Goal: Information Seeking & Learning: Learn about a topic

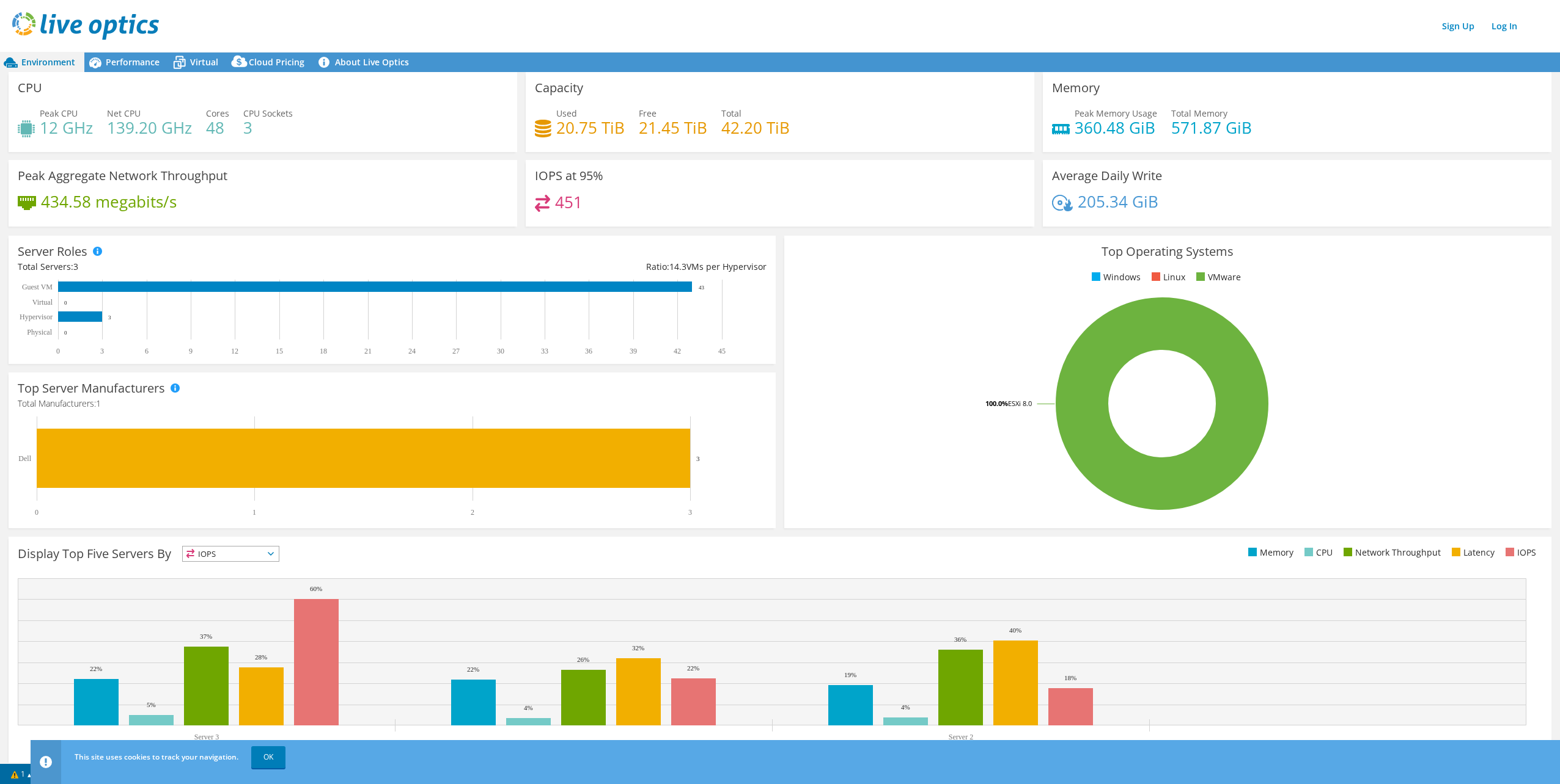
click at [853, 362] on rect at bounding box center [1162, 404] width 737 height 214
click at [584, 567] on div "Display Top Five Servers By IOPS IOPS" at bounding box center [780, 656] width 1542 height 239
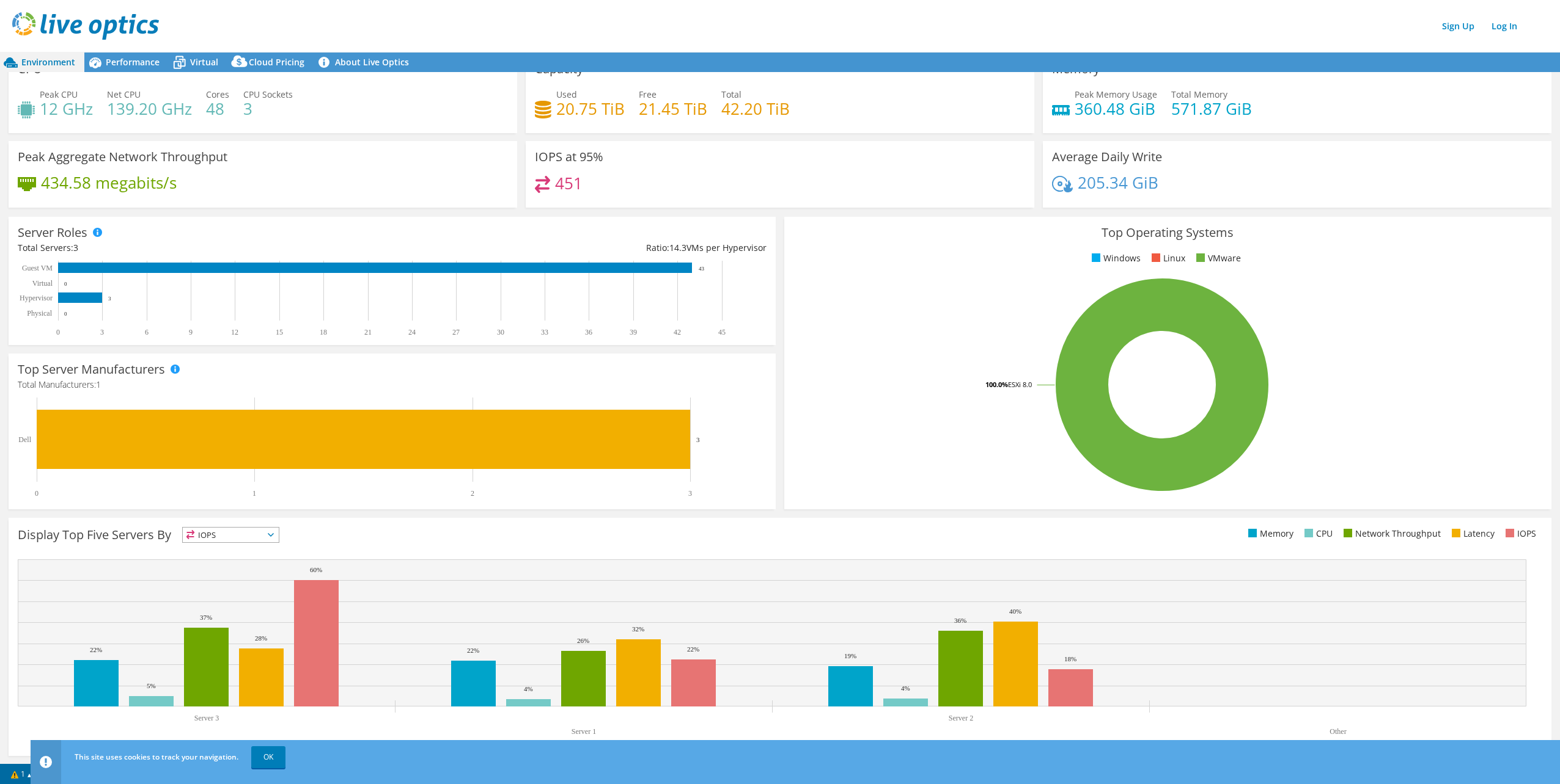
scroll to position [21, 0]
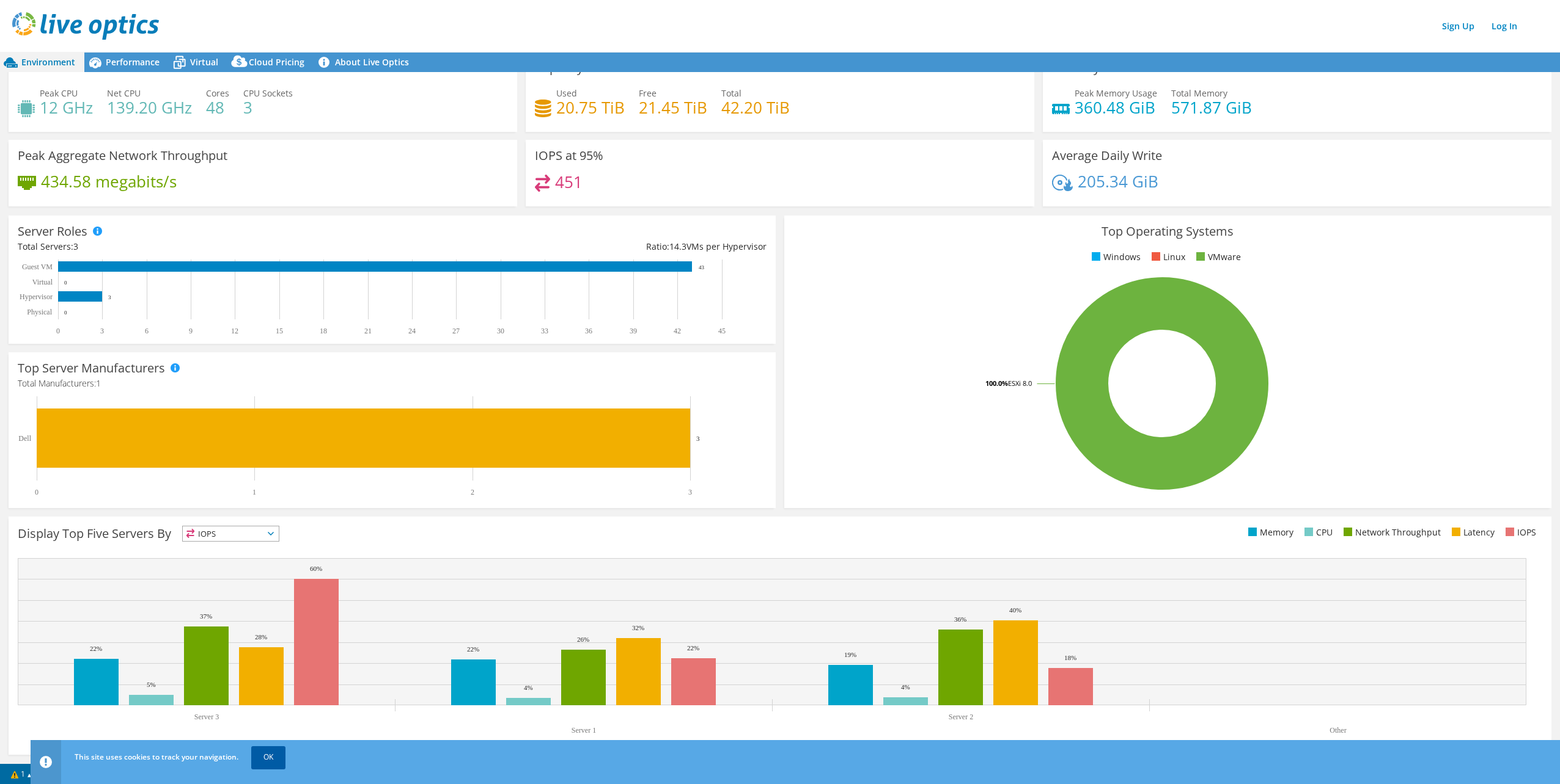
click at [275, 762] on link "OK" at bounding box center [268, 758] width 34 height 22
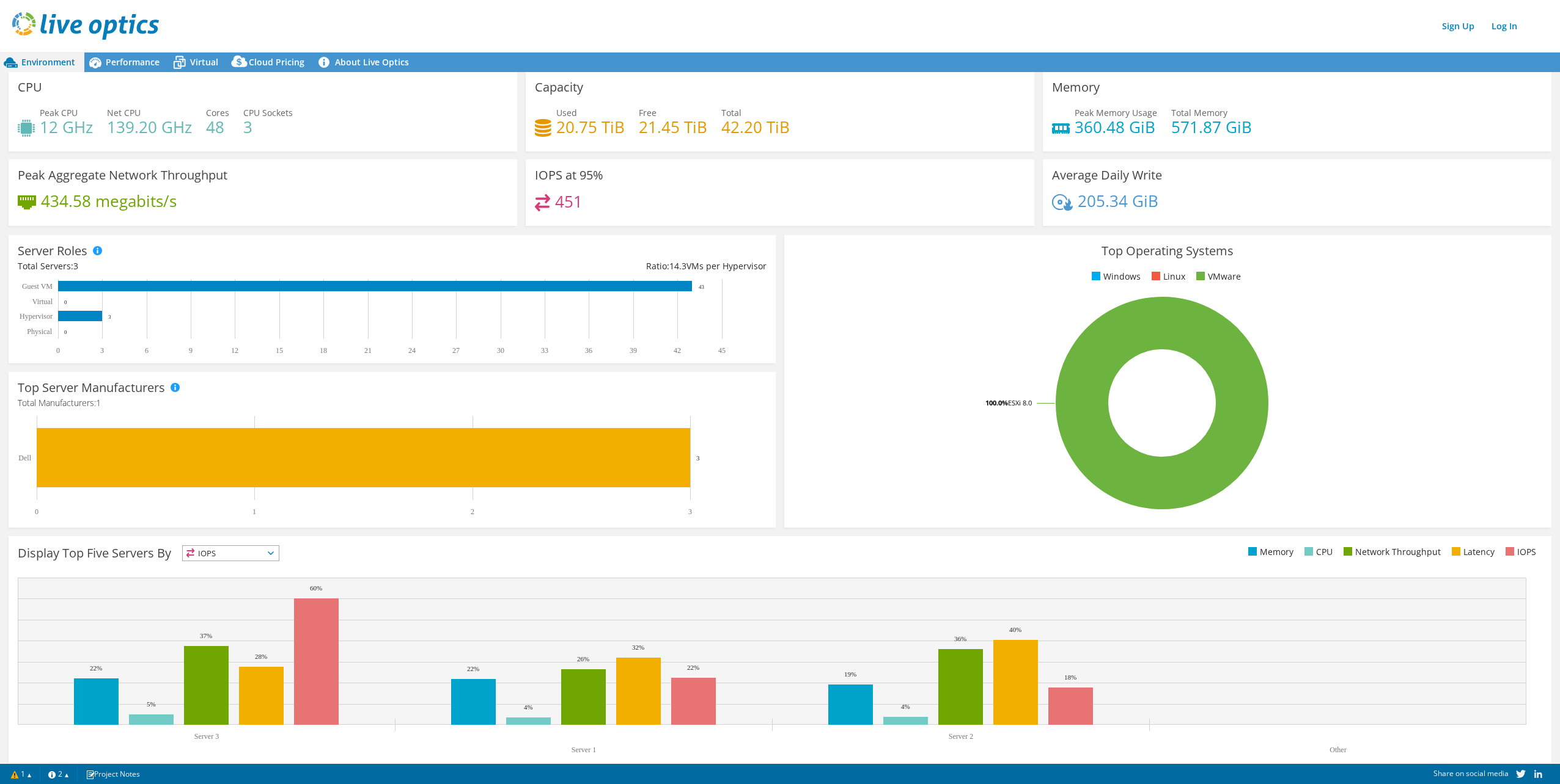
scroll to position [0, 0]
click at [144, 60] on span "Performance" at bounding box center [132, 62] width 54 height 12
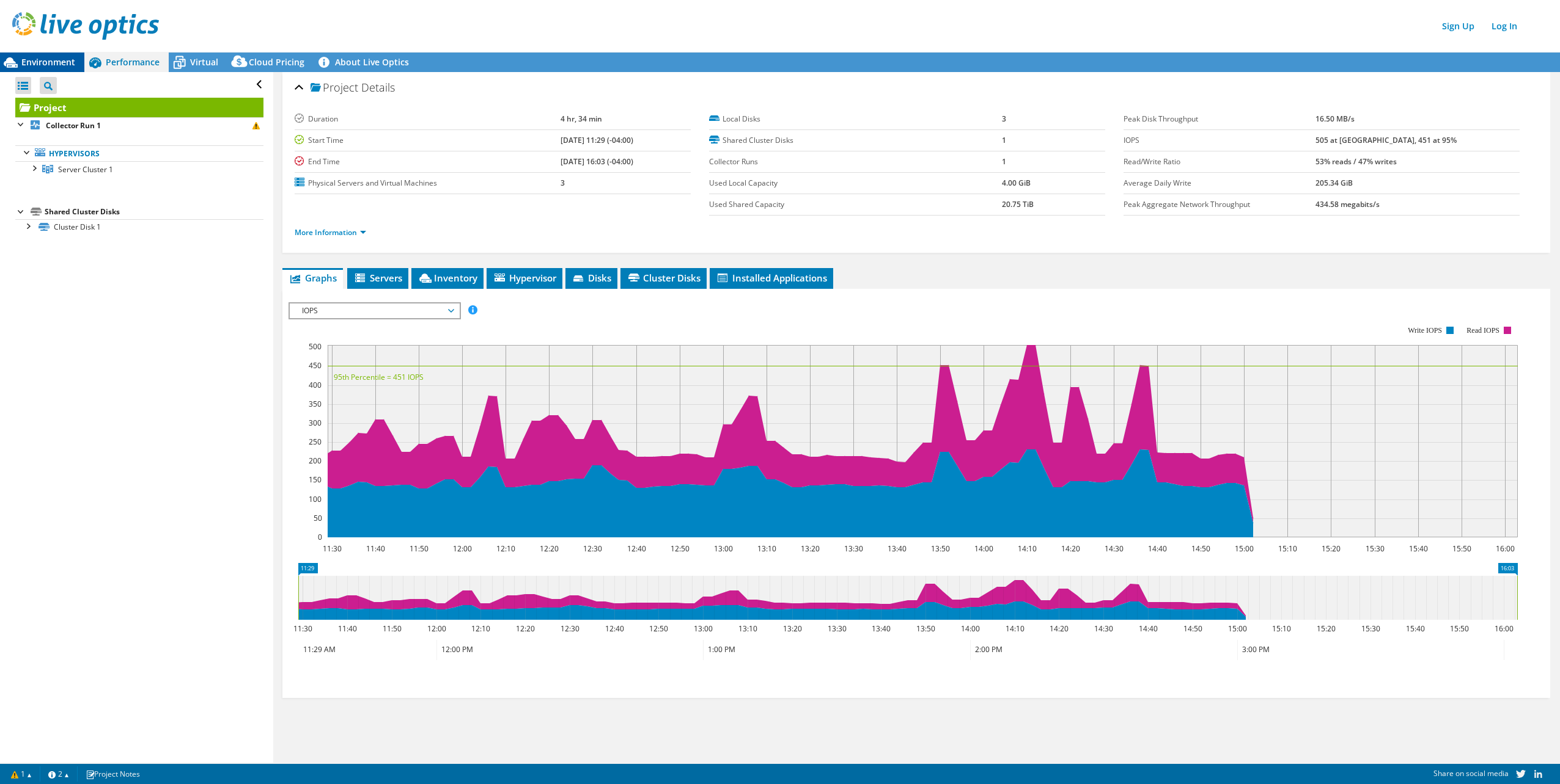
click at [40, 60] on span "Environment" at bounding box center [48, 62] width 54 height 12
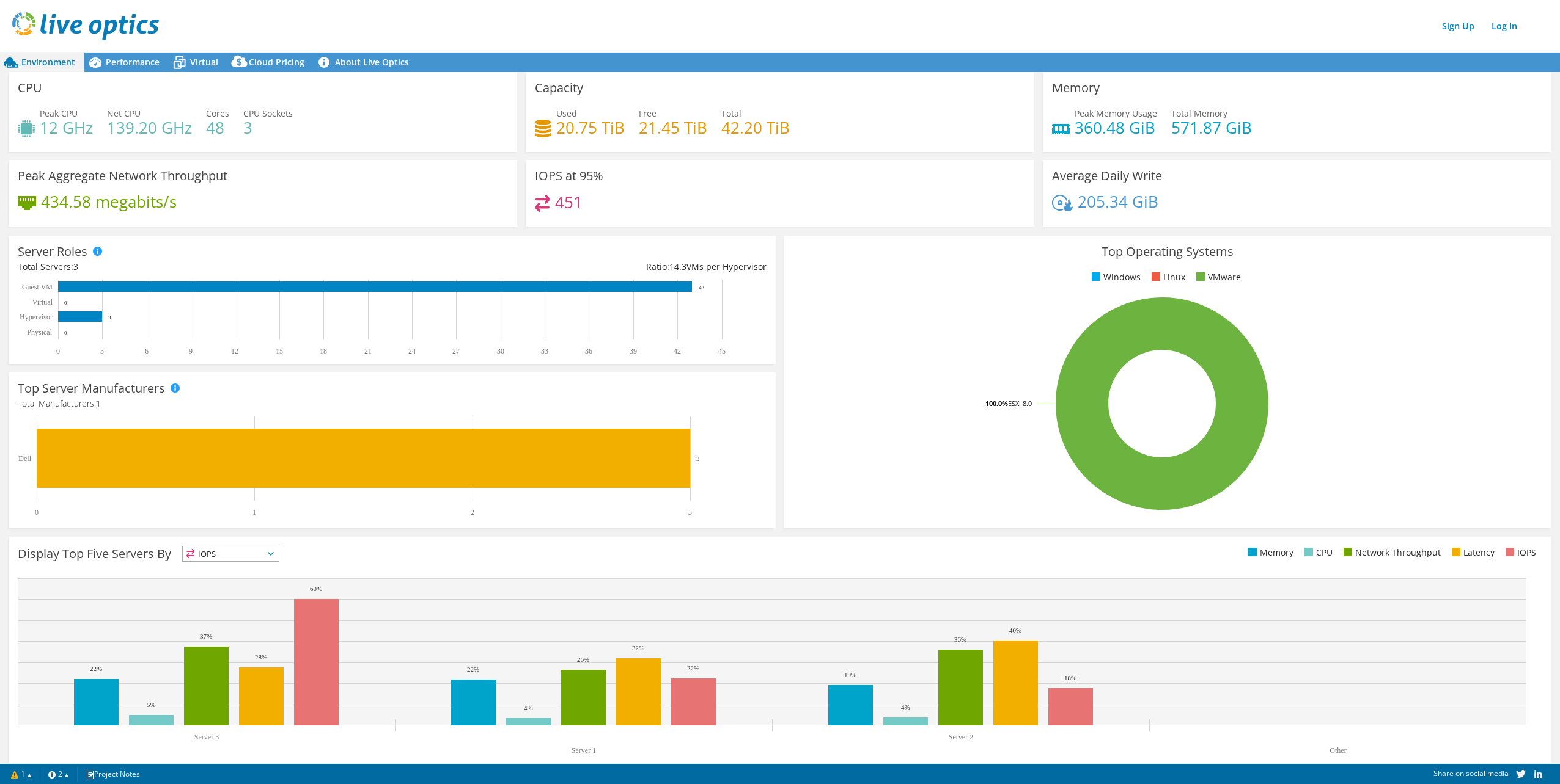
click at [737, 206] on div "451" at bounding box center [780, 207] width 490 height 26
click at [825, 381] on rect at bounding box center [1162, 404] width 737 height 214
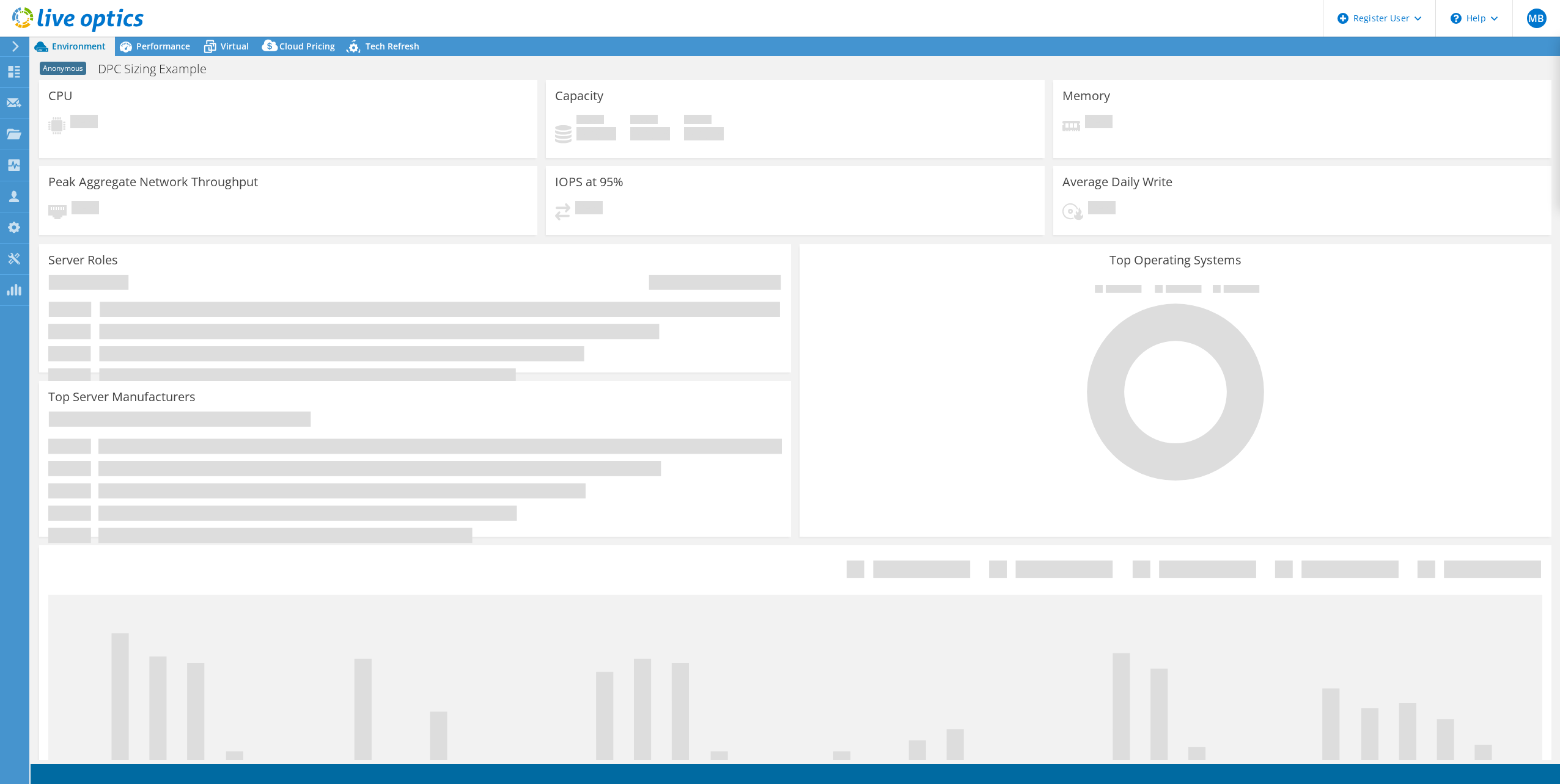
select select "USEast"
select select "USD"
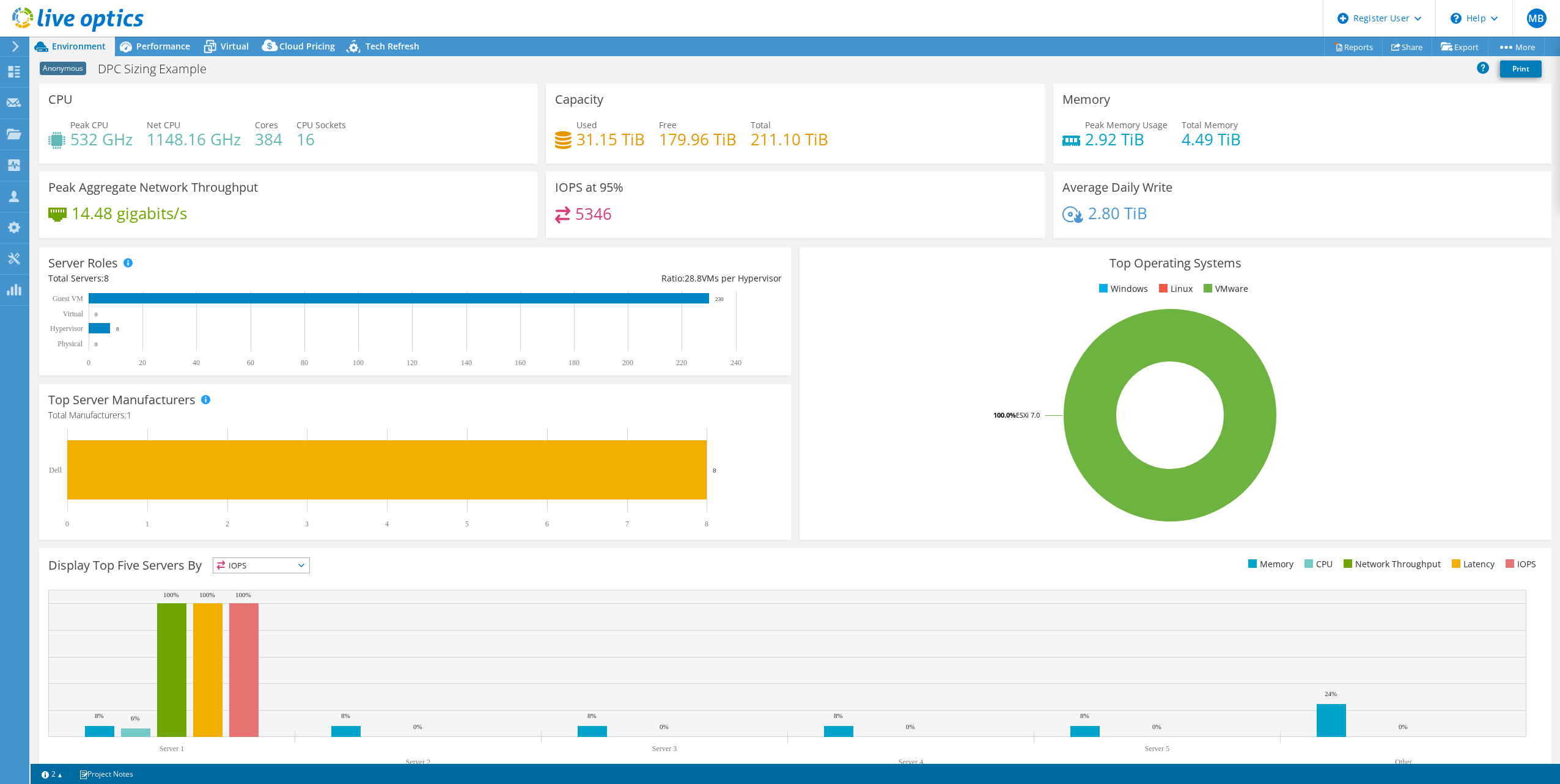
click at [822, 214] on div "5346" at bounding box center [794, 219] width 480 height 26
click at [838, 309] on rect at bounding box center [1170, 415] width 723 height 214
click at [897, 327] on rect at bounding box center [1170, 415] width 723 height 214
click at [854, 510] on rect at bounding box center [1170, 415] width 723 height 214
click at [163, 39] on div "Performance" at bounding box center [156, 46] width 84 height 20
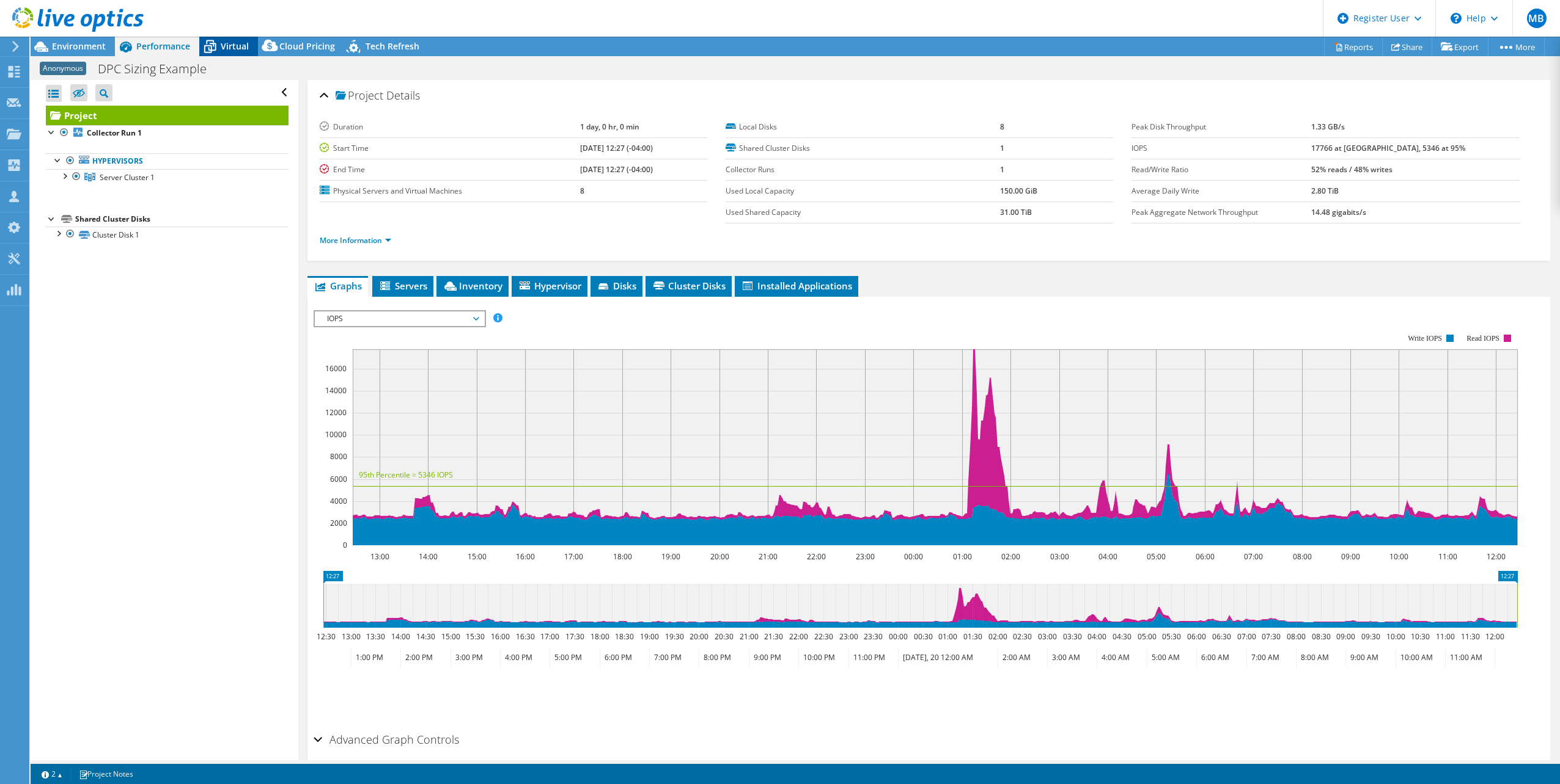
click at [245, 43] on span "Virtual" at bounding box center [235, 46] width 28 height 12
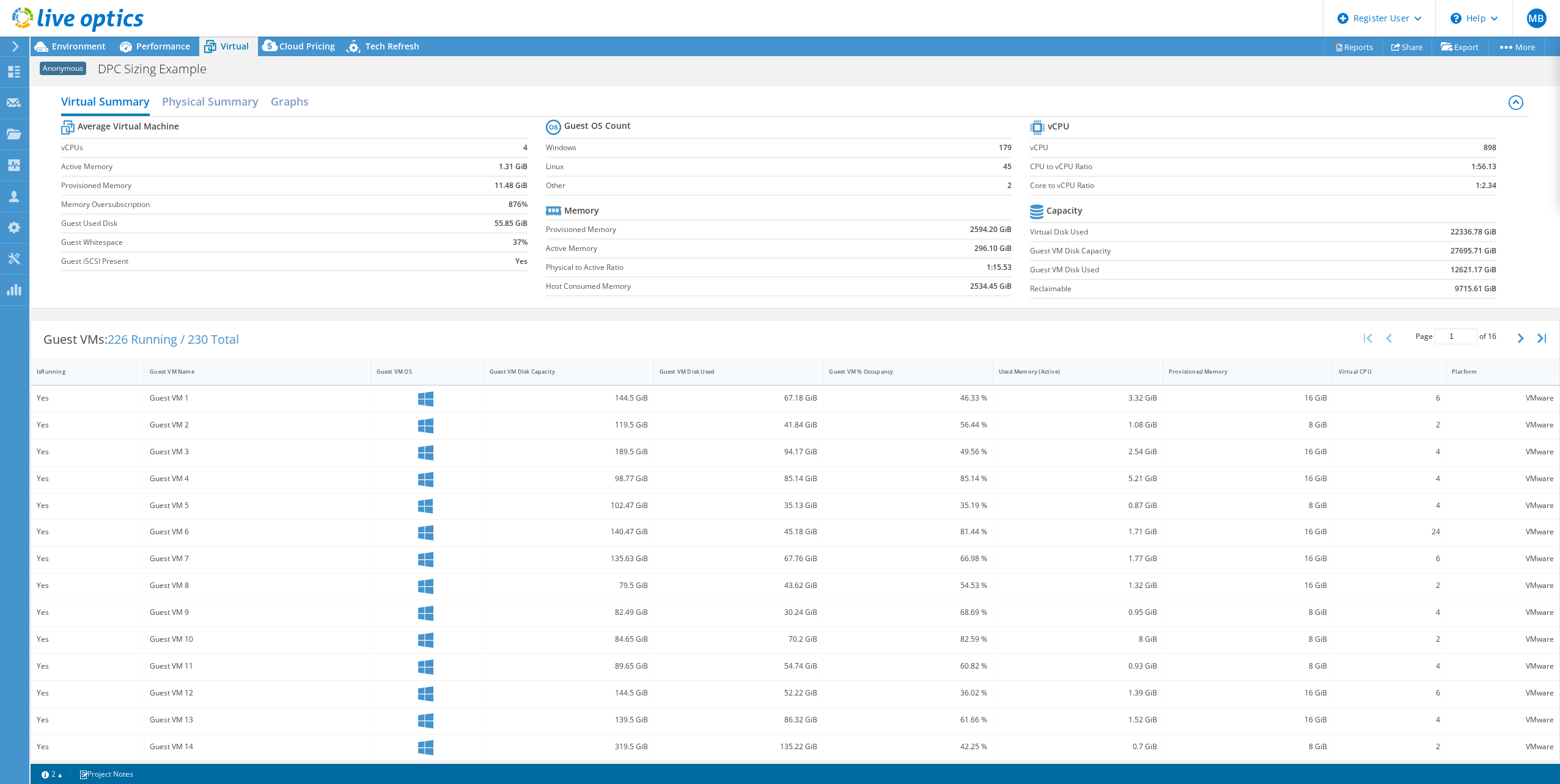
click at [821, 210] on tr "Memory" at bounding box center [779, 210] width 467 height 19
click at [89, 48] on span "Environment" at bounding box center [78, 46] width 54 height 12
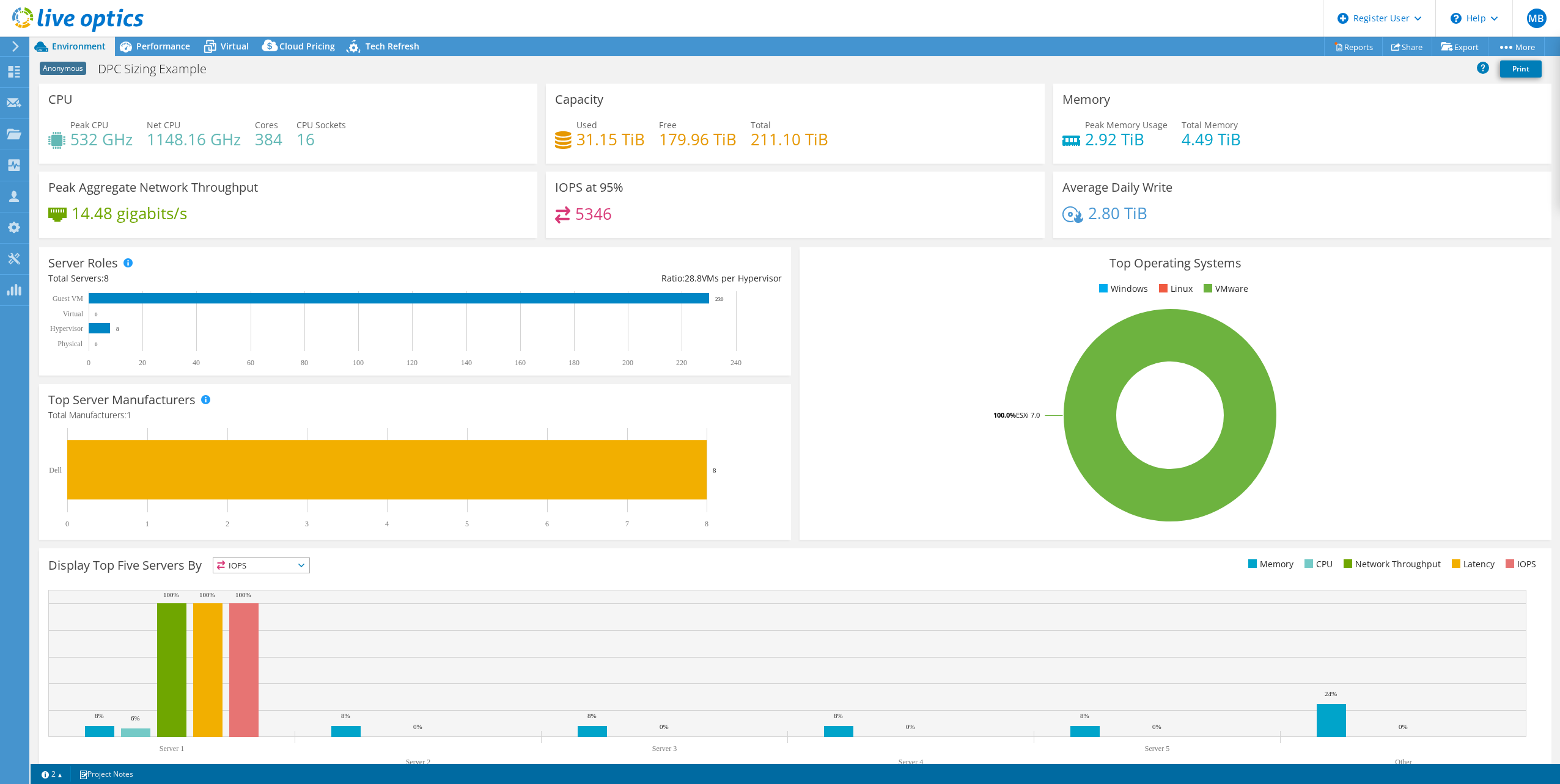
scroll to position [30, 0]
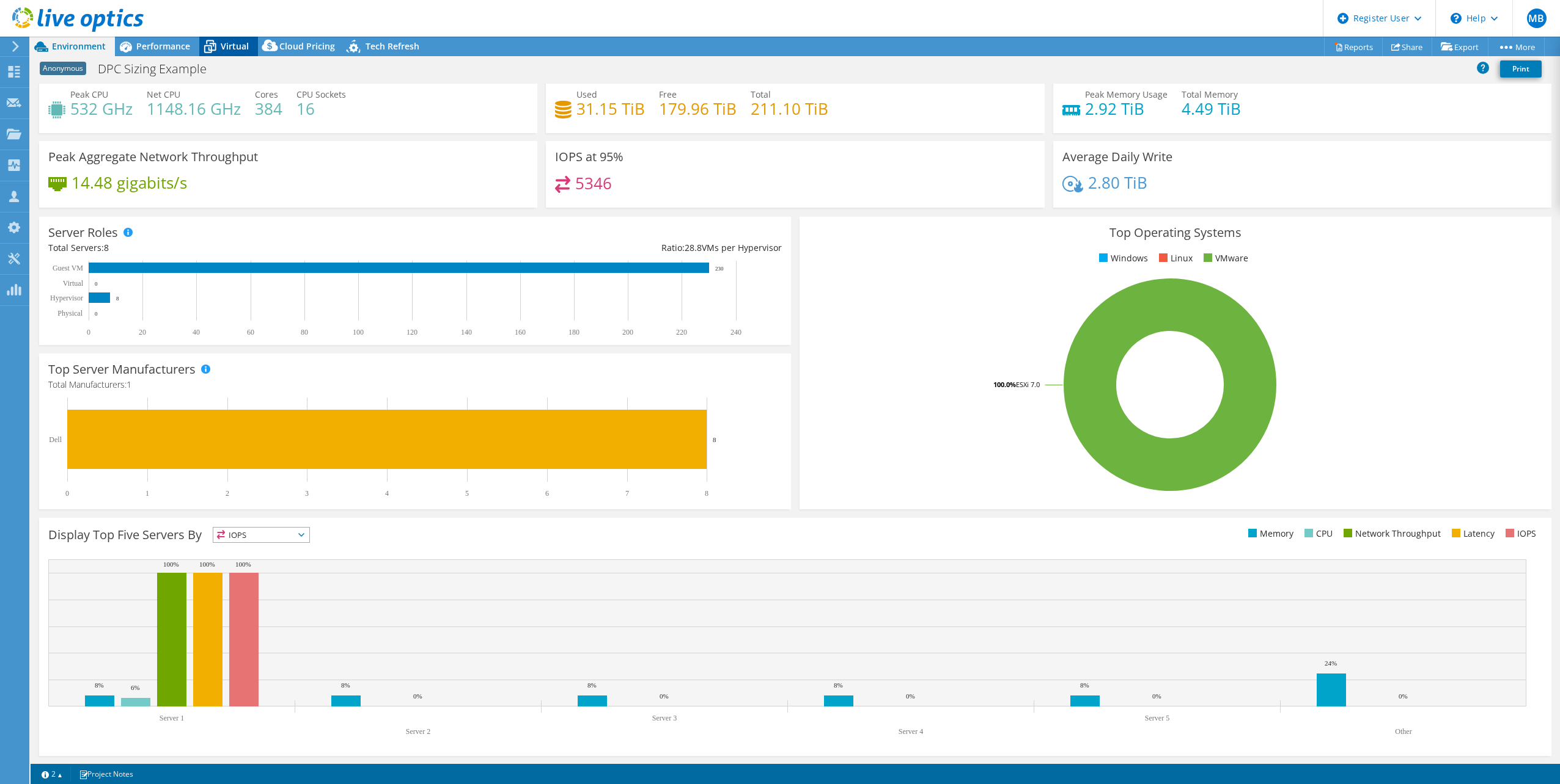
click at [222, 40] on span "Virtual" at bounding box center [235, 46] width 28 height 12
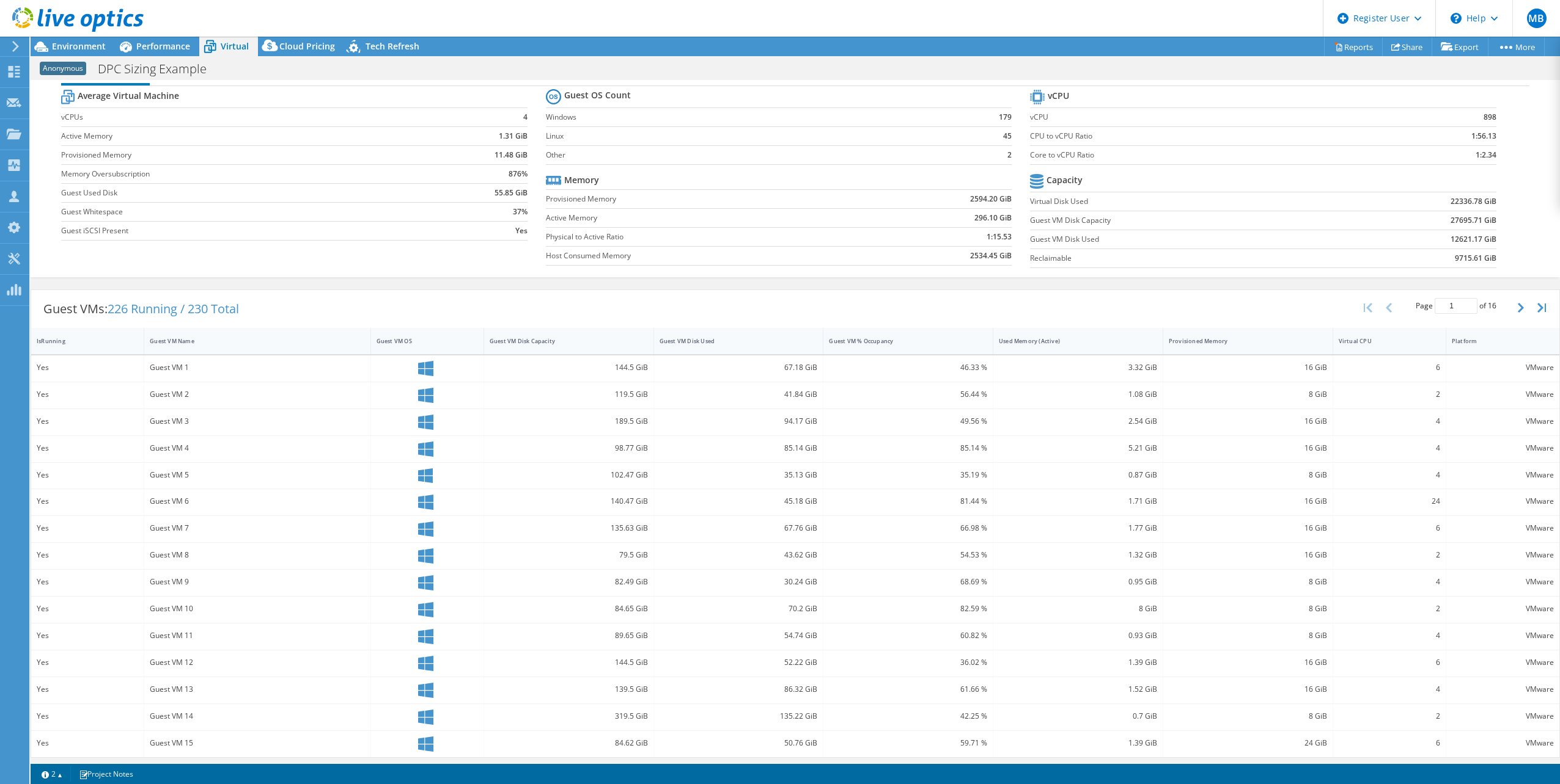
scroll to position [28, 0]
click at [83, 46] on span "Environment" at bounding box center [78, 46] width 54 height 12
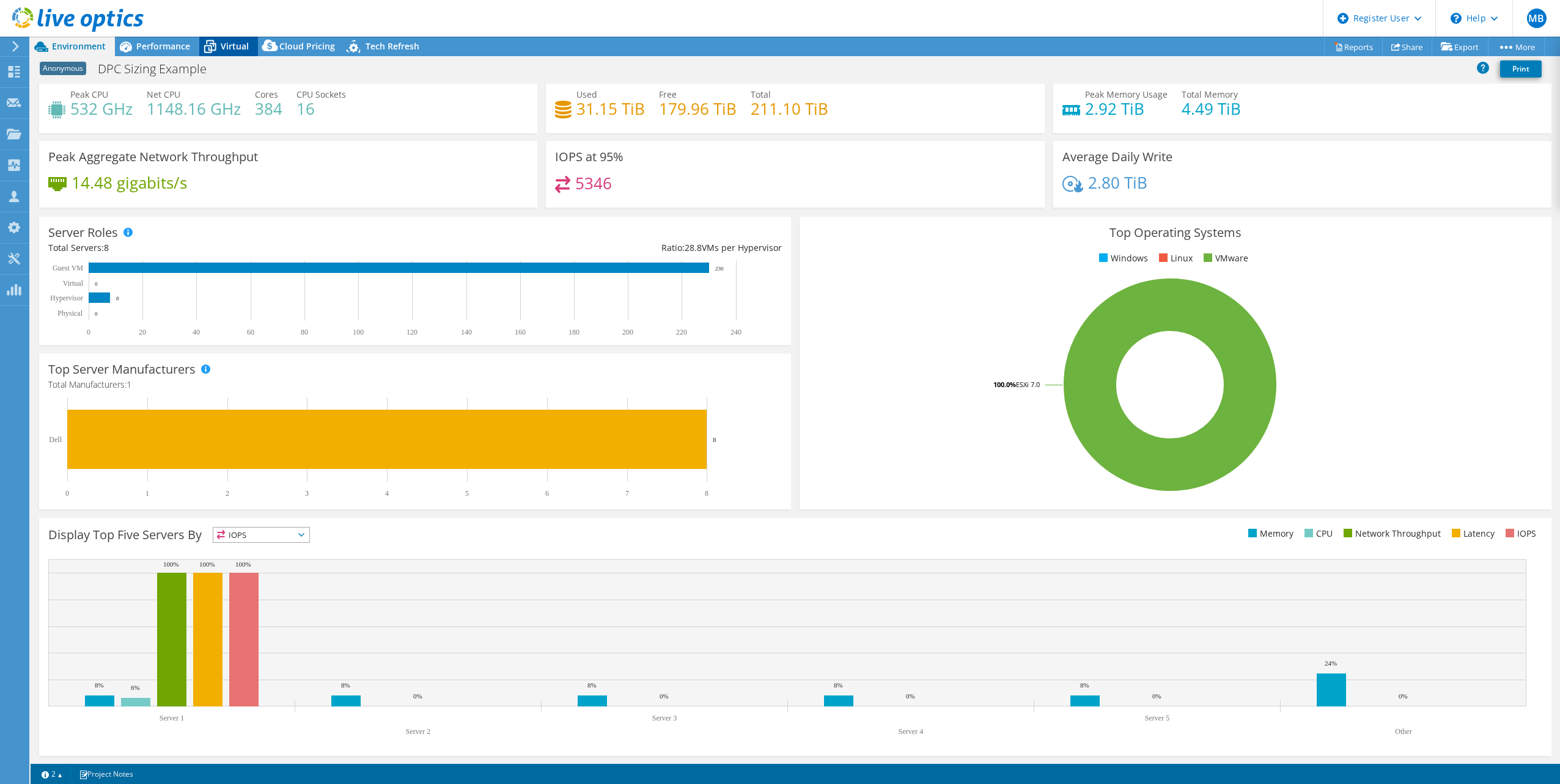
click at [235, 41] on span "Virtual" at bounding box center [235, 46] width 28 height 12
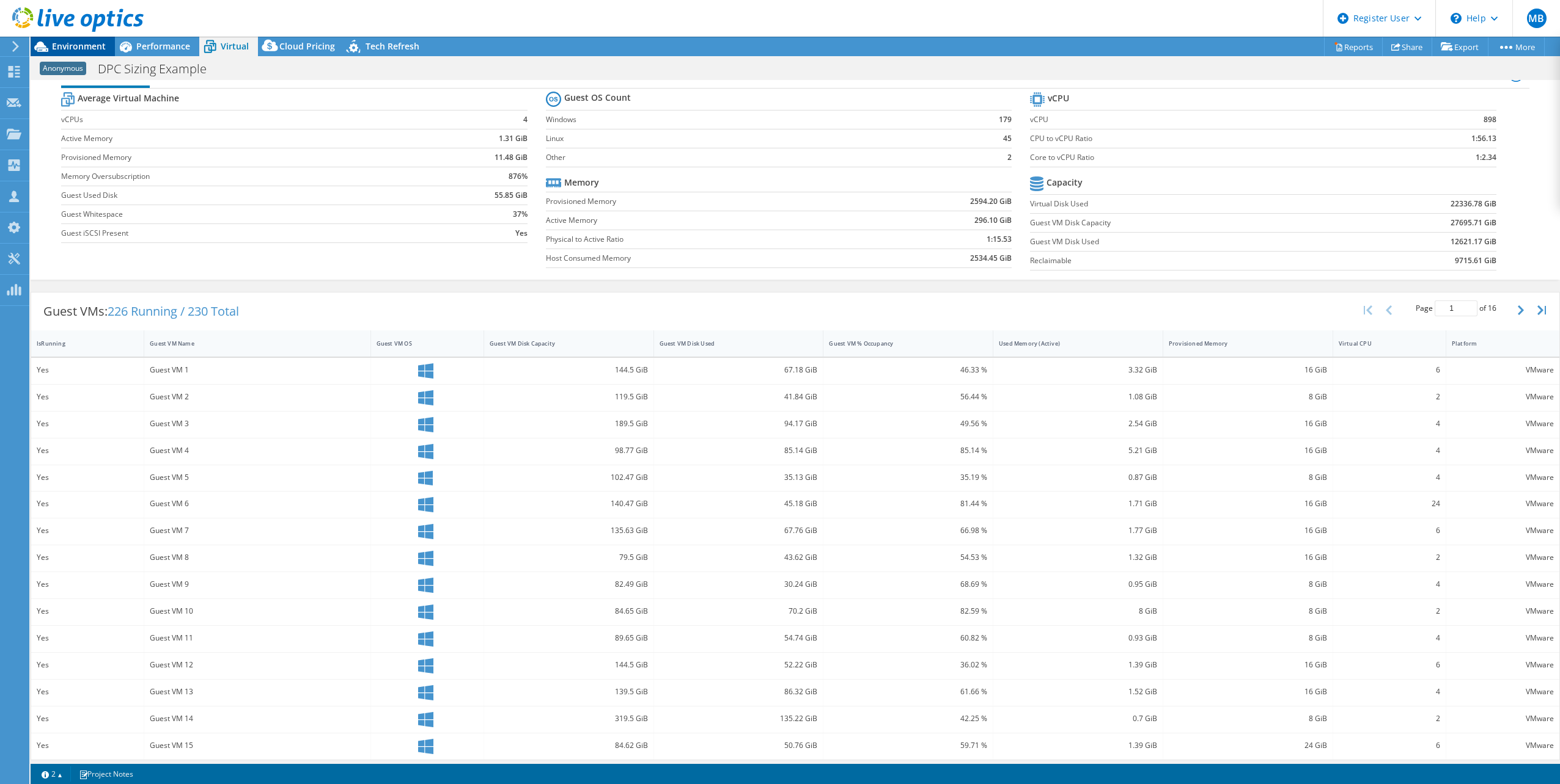
click at [67, 50] on span "Environment" at bounding box center [78, 46] width 54 height 12
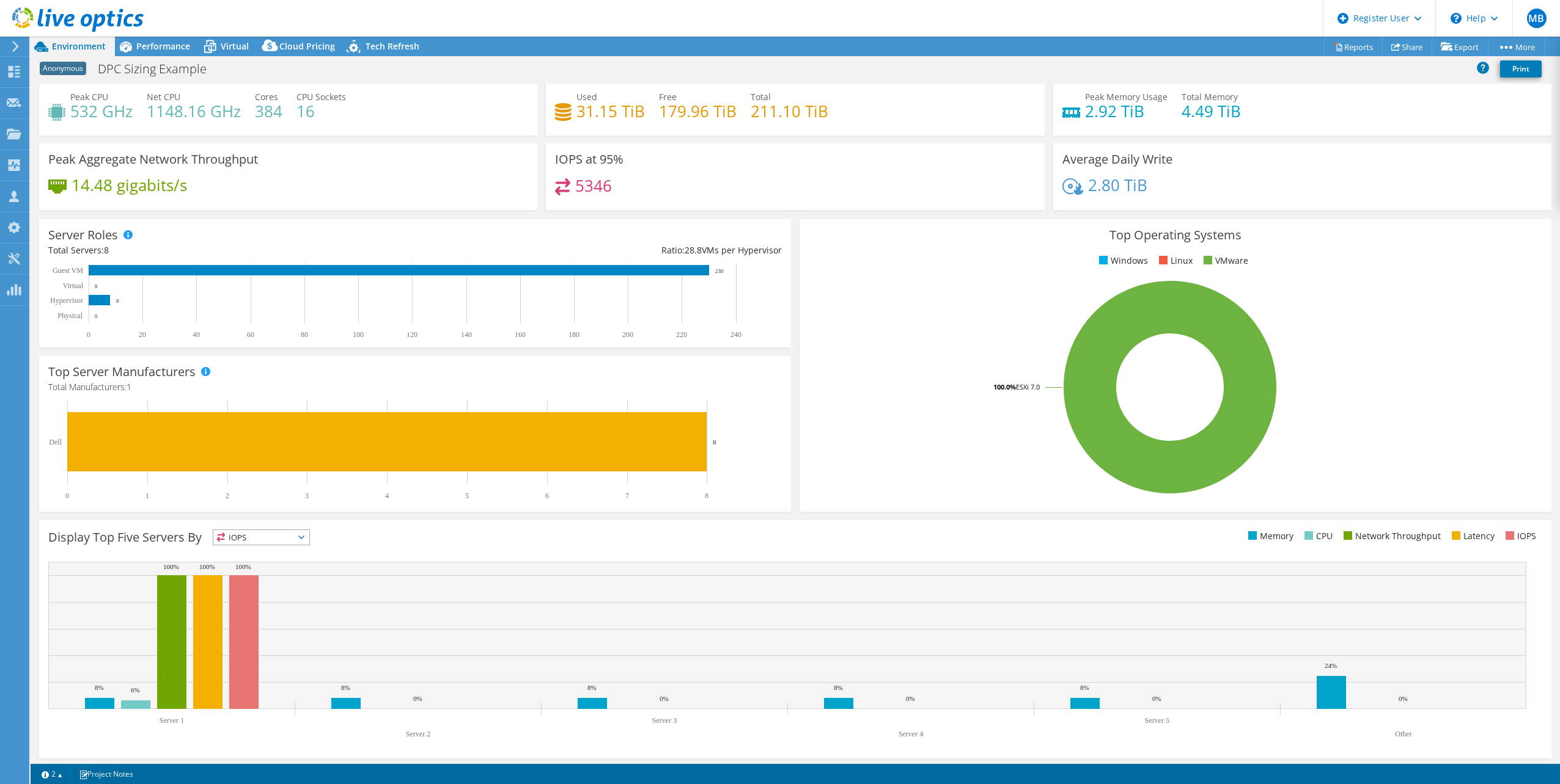
scroll to position [30, 0]
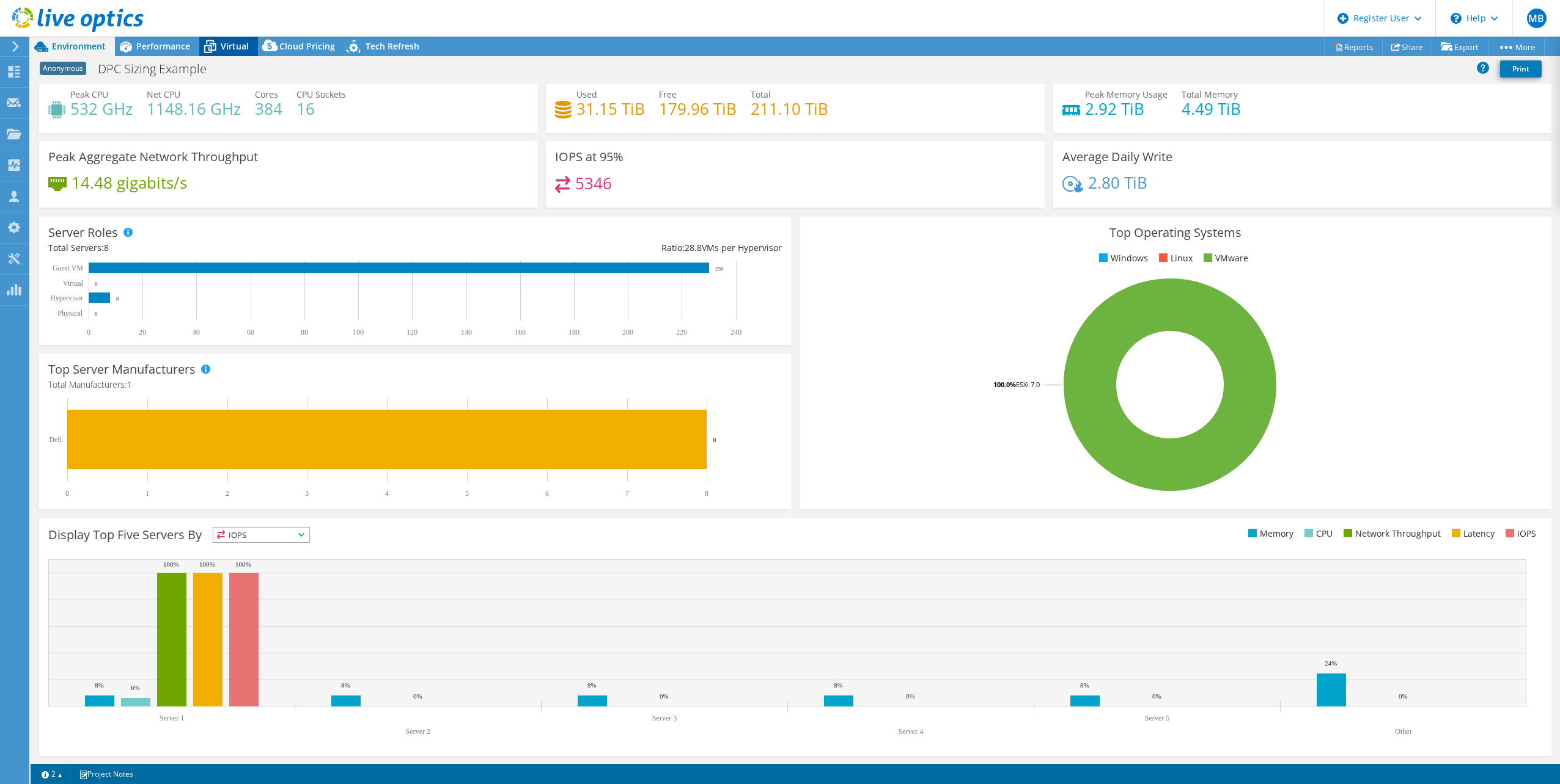
click at [234, 45] on span "Virtual" at bounding box center [235, 46] width 28 height 12
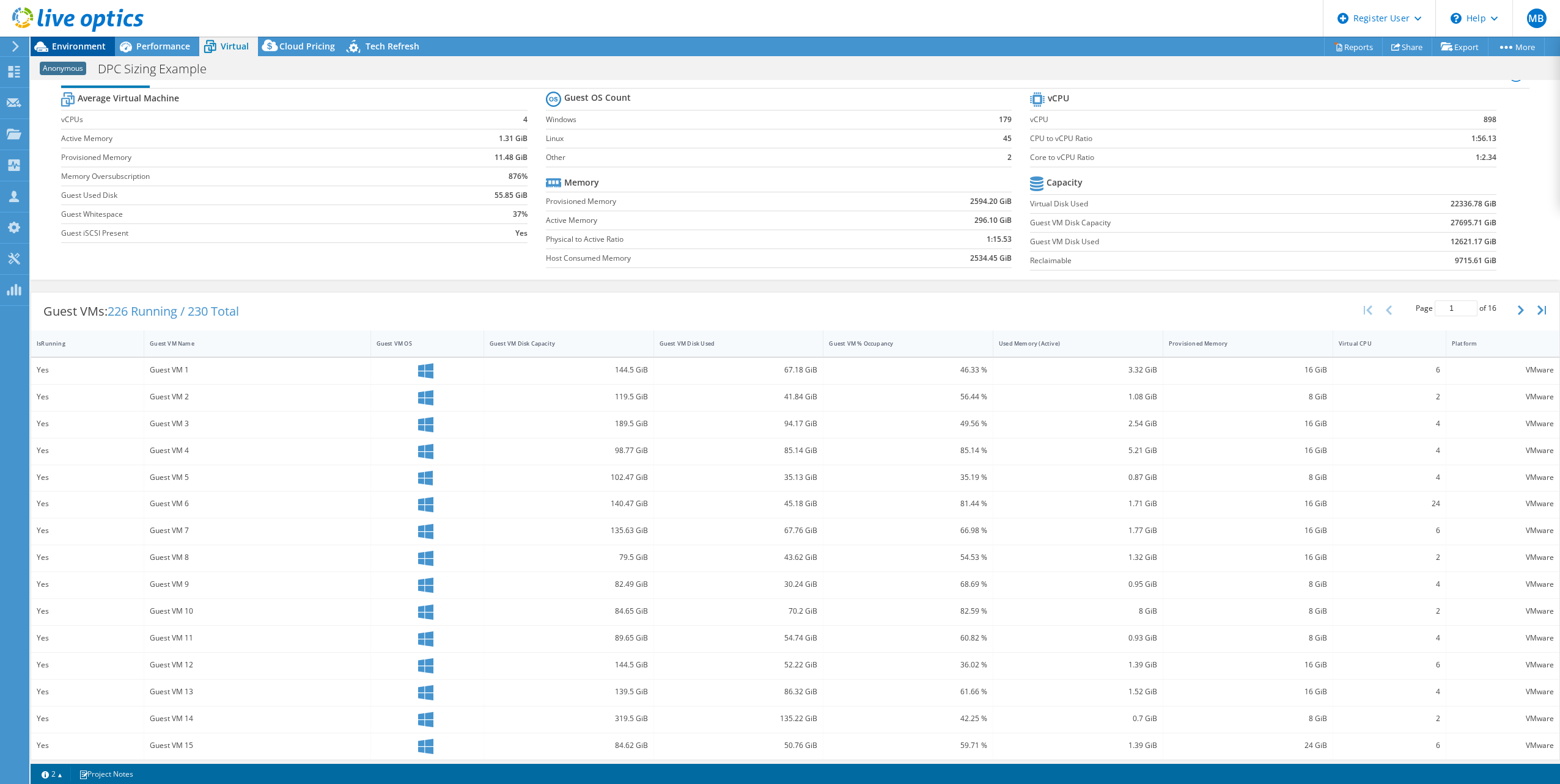
click at [86, 48] on span "Environment" at bounding box center [78, 46] width 54 height 12
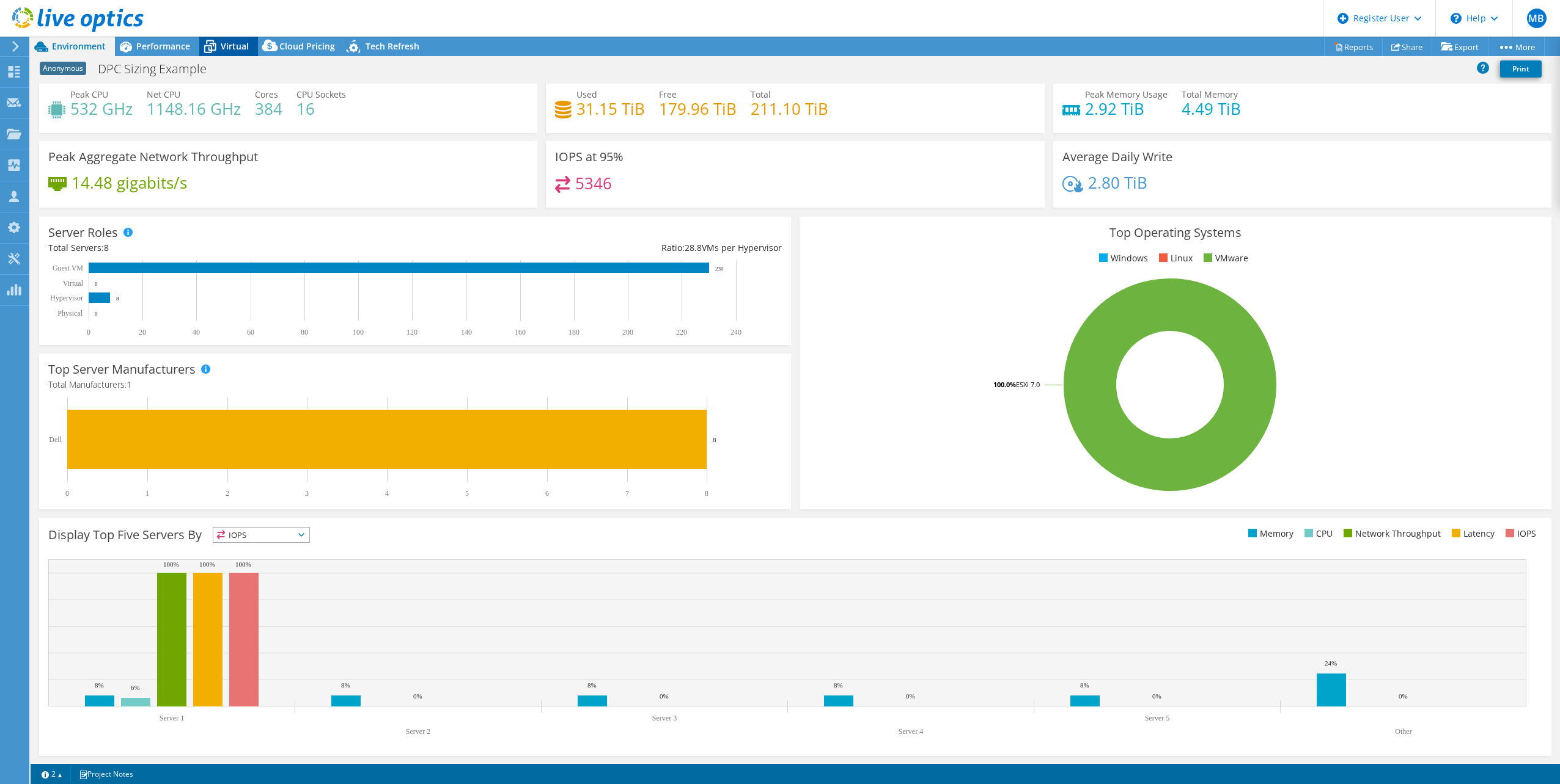
click at [227, 44] on span "Virtual" at bounding box center [235, 46] width 28 height 12
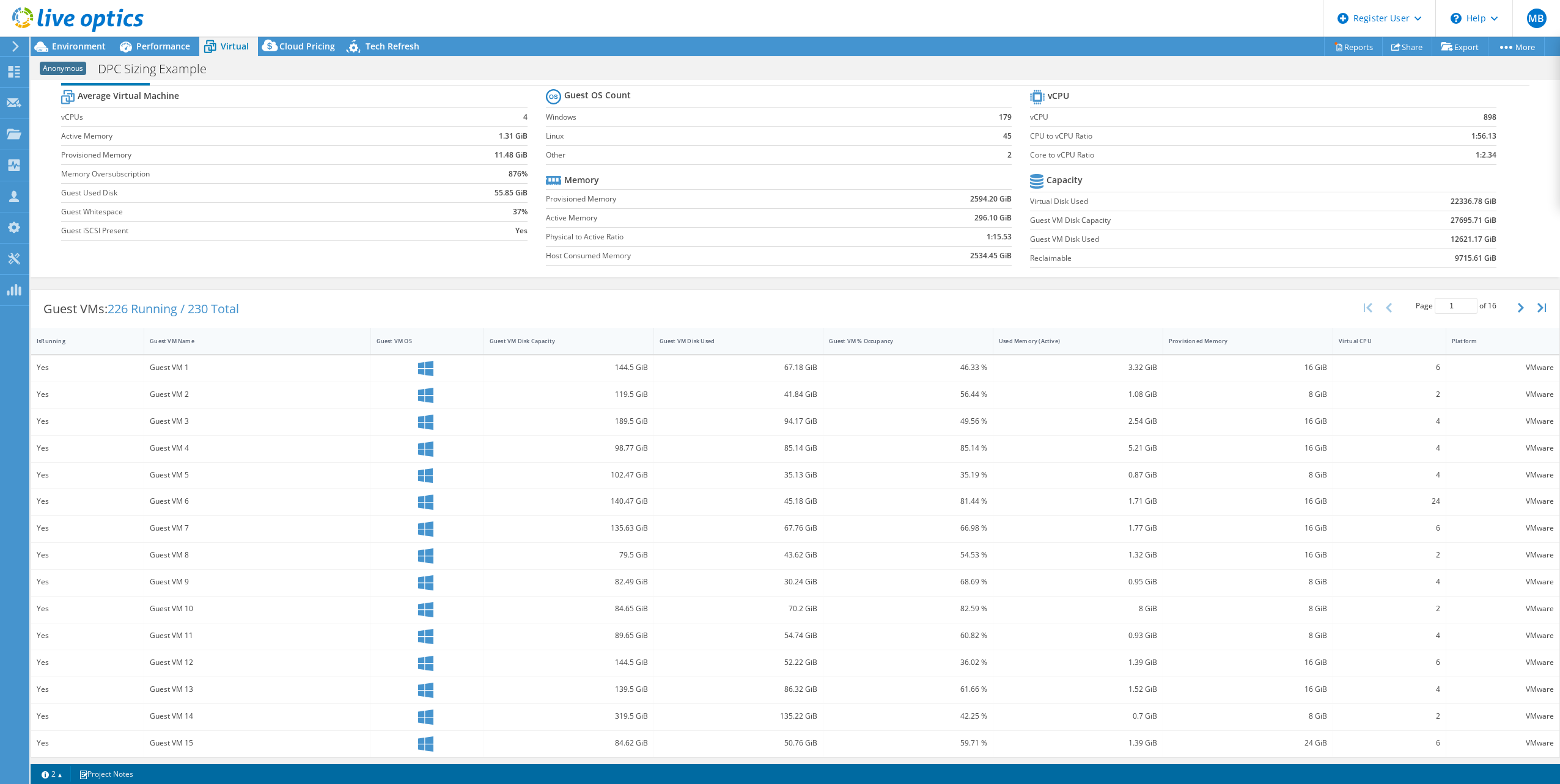
scroll to position [28, 0]
click at [65, 46] on span "Environment" at bounding box center [78, 46] width 54 height 12
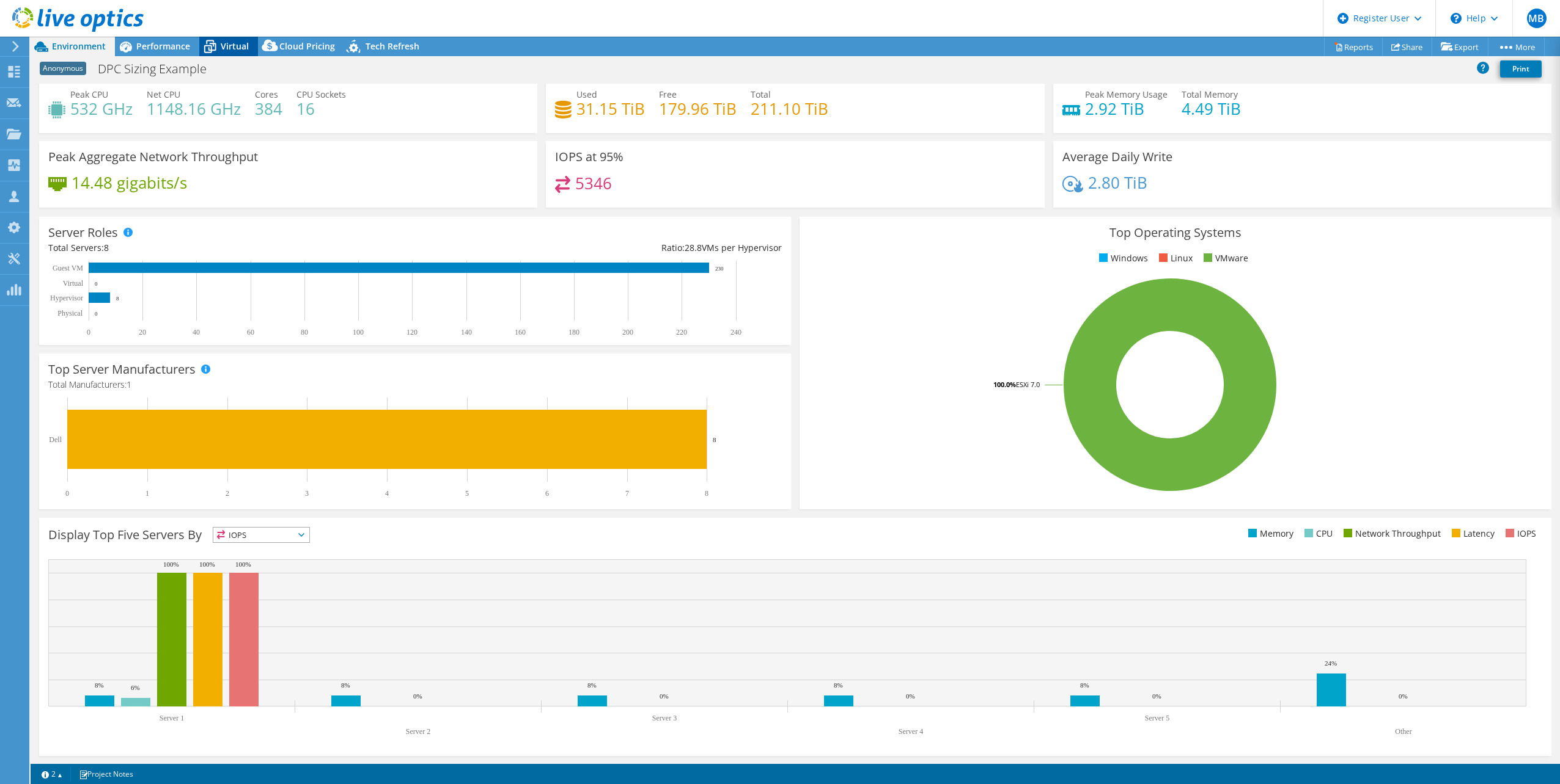
click at [232, 43] on span "Virtual" at bounding box center [235, 46] width 28 height 12
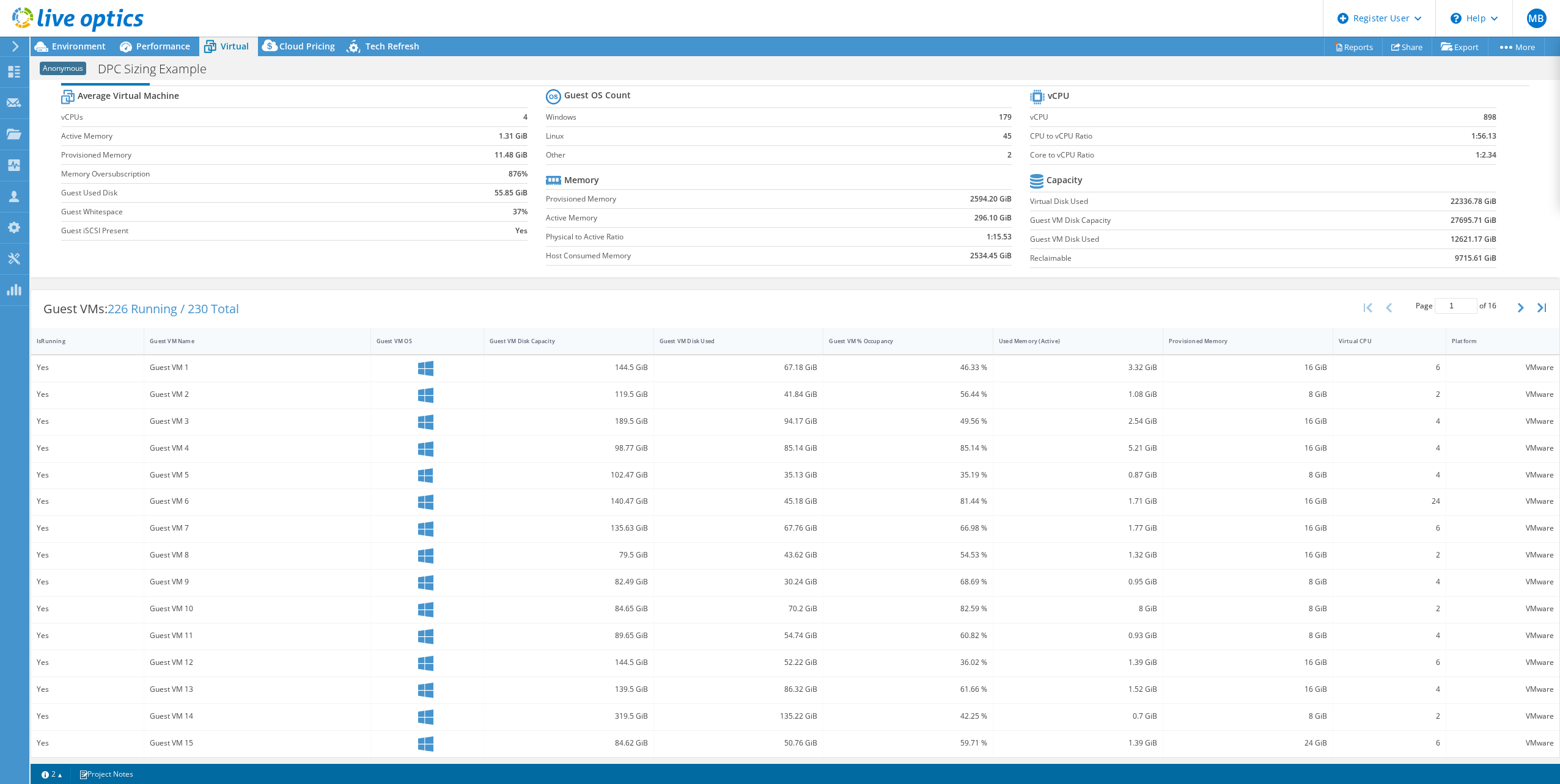
scroll to position [28, 0]
click at [69, 50] on span "Environment" at bounding box center [78, 46] width 54 height 12
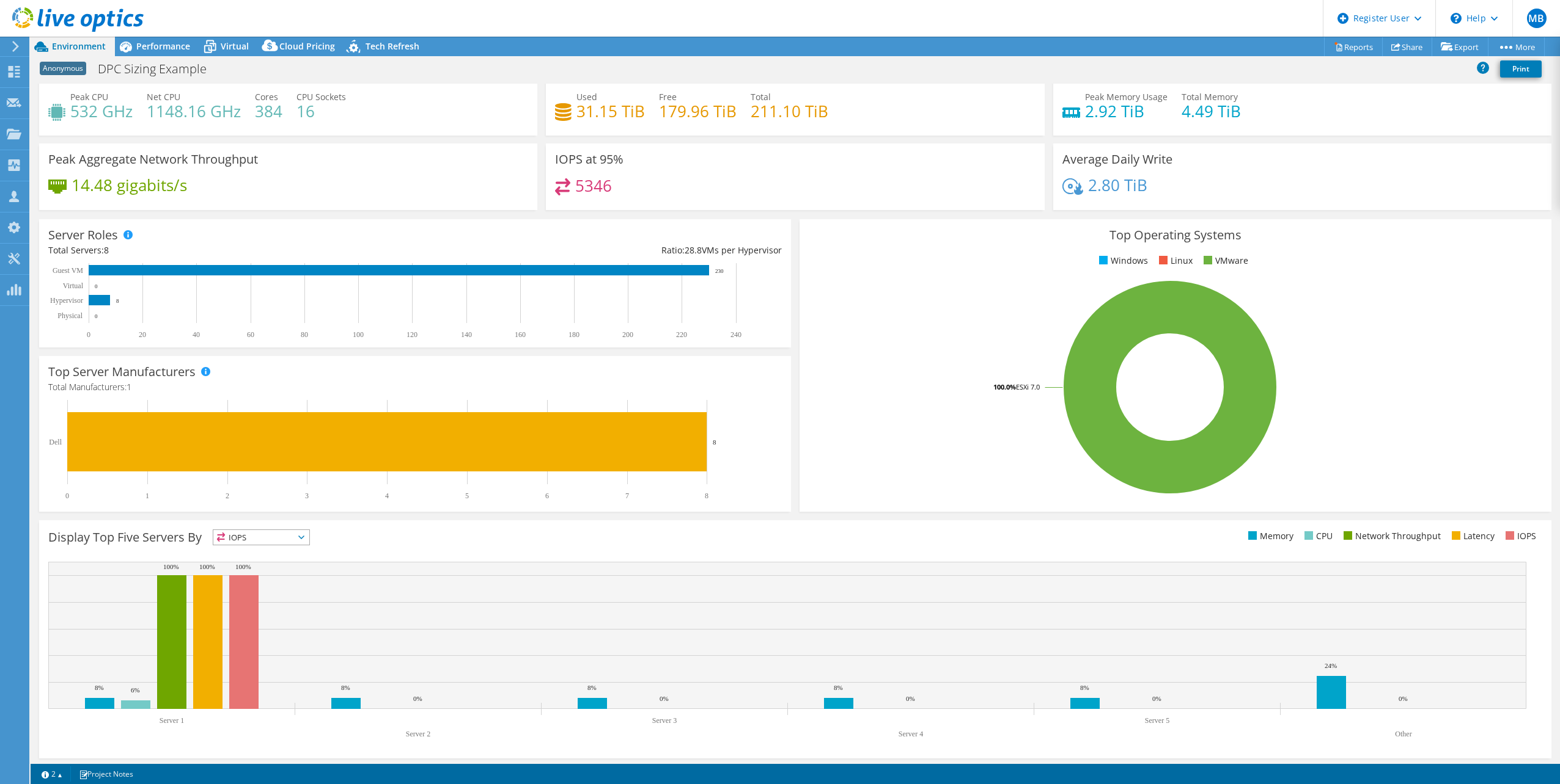
scroll to position [30, 0]
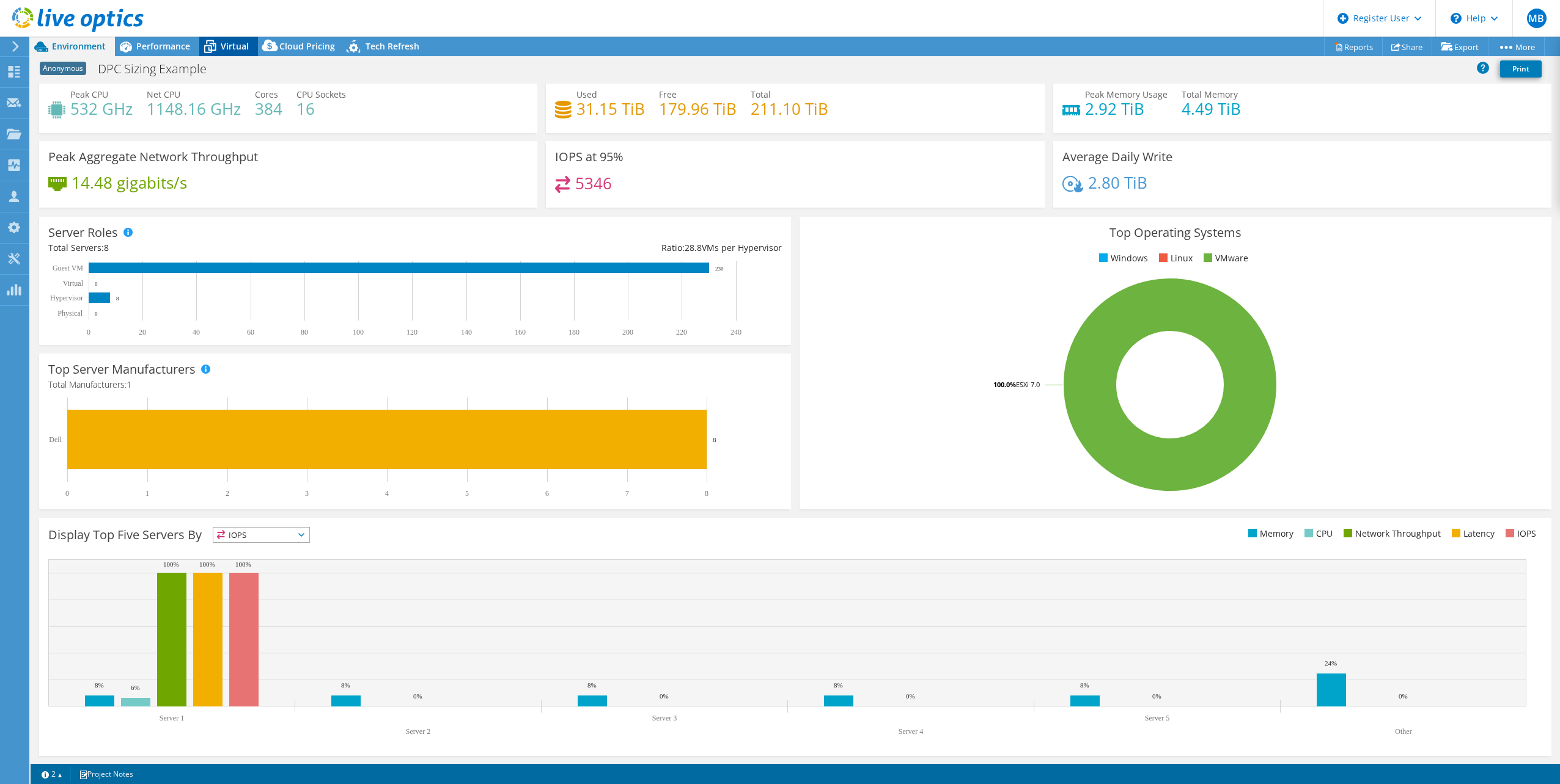
click at [231, 46] on span "Virtual" at bounding box center [235, 46] width 28 height 12
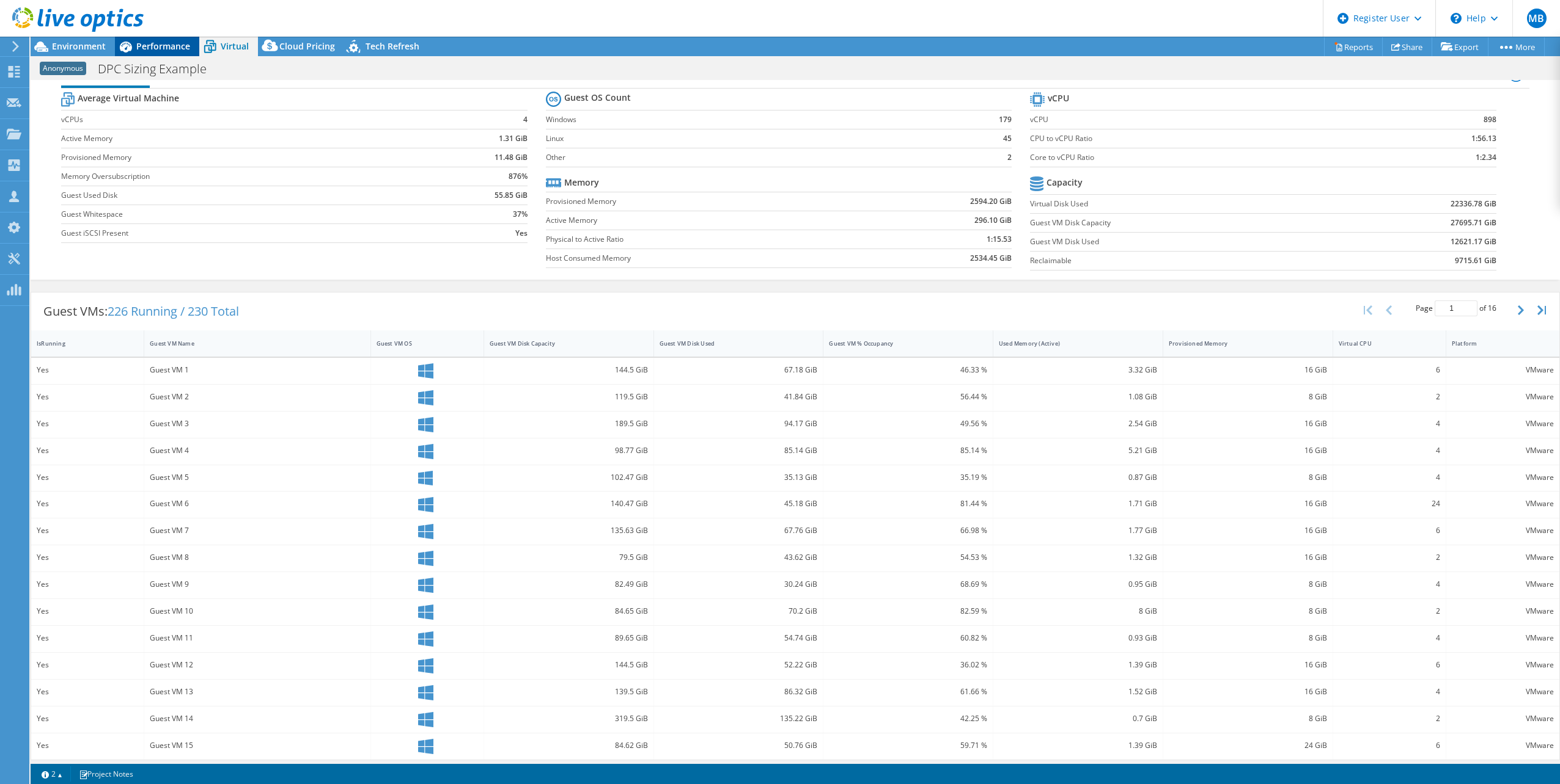
click at [186, 46] on span "Performance" at bounding box center [162, 46] width 54 height 12
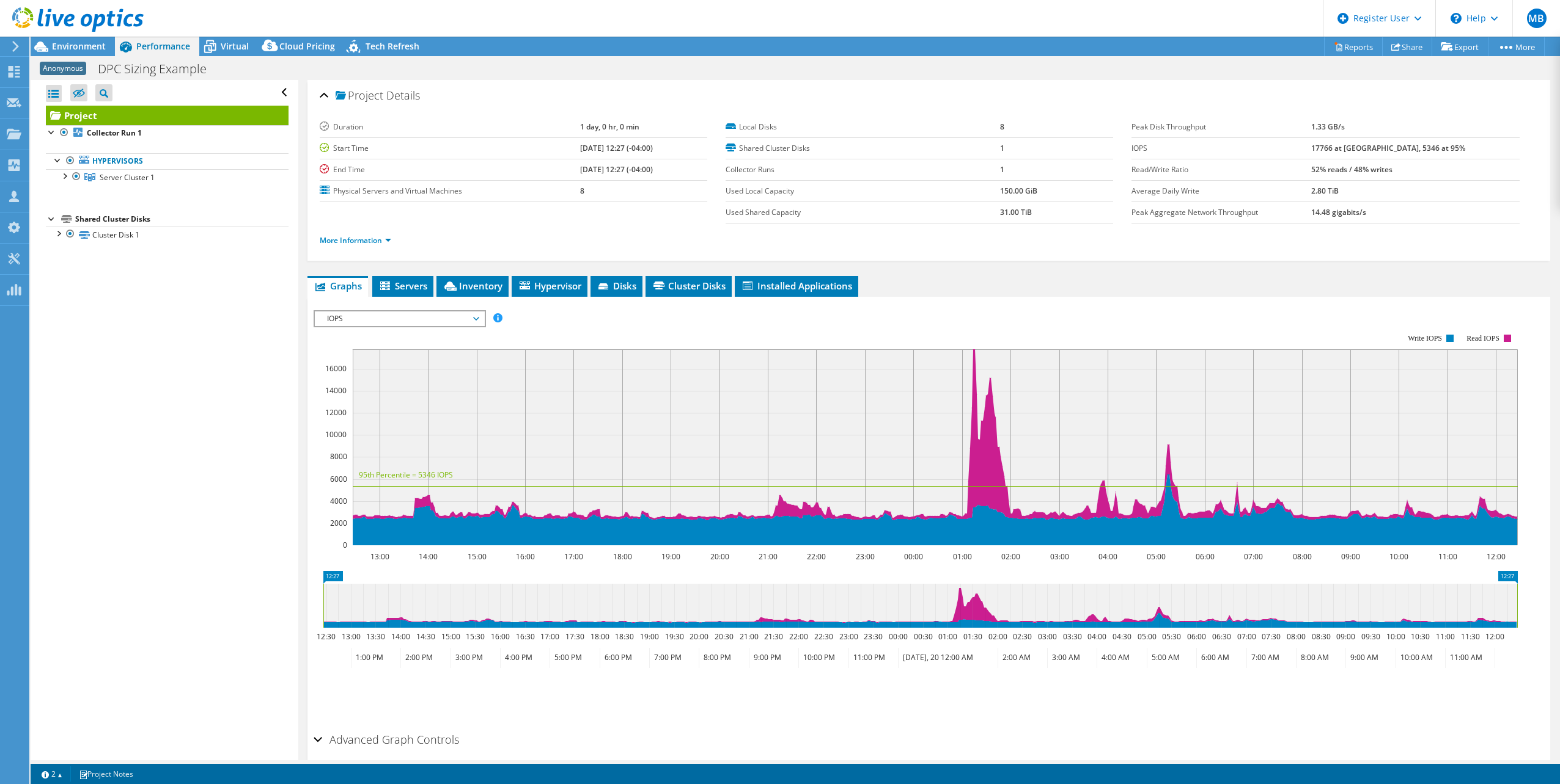
scroll to position [0, 0]
click at [1155, 718] on div "Save Zoom" at bounding box center [929, 695] width 1230 height 53
click at [67, 47] on span "Environment" at bounding box center [78, 46] width 54 height 12
